Goal: Information Seeking & Learning: Learn about a topic

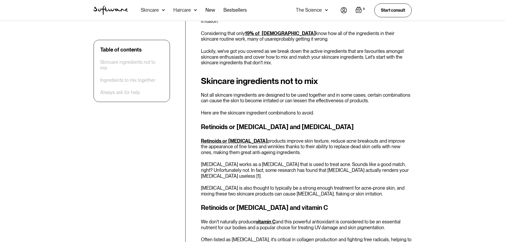
scroll to position [239, 0]
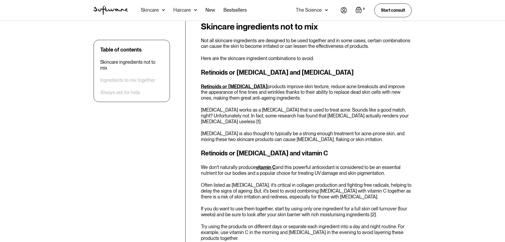
click at [232, 86] on link "Retinoids or [MEDICAL_DATA]" at bounding box center [234, 87] width 67 height 6
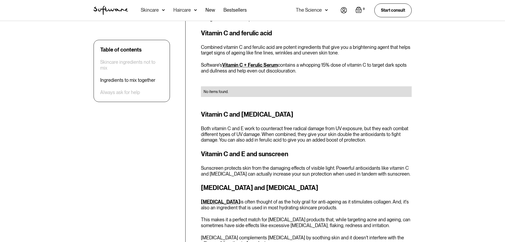
scroll to position [822, 0]
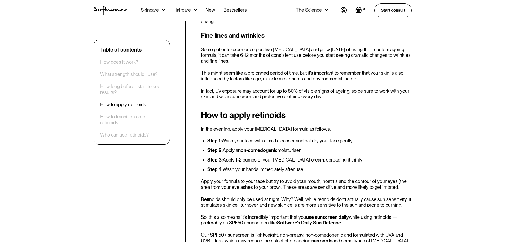
scroll to position [690, 0]
